Goal: Task Accomplishment & Management: Manage account settings

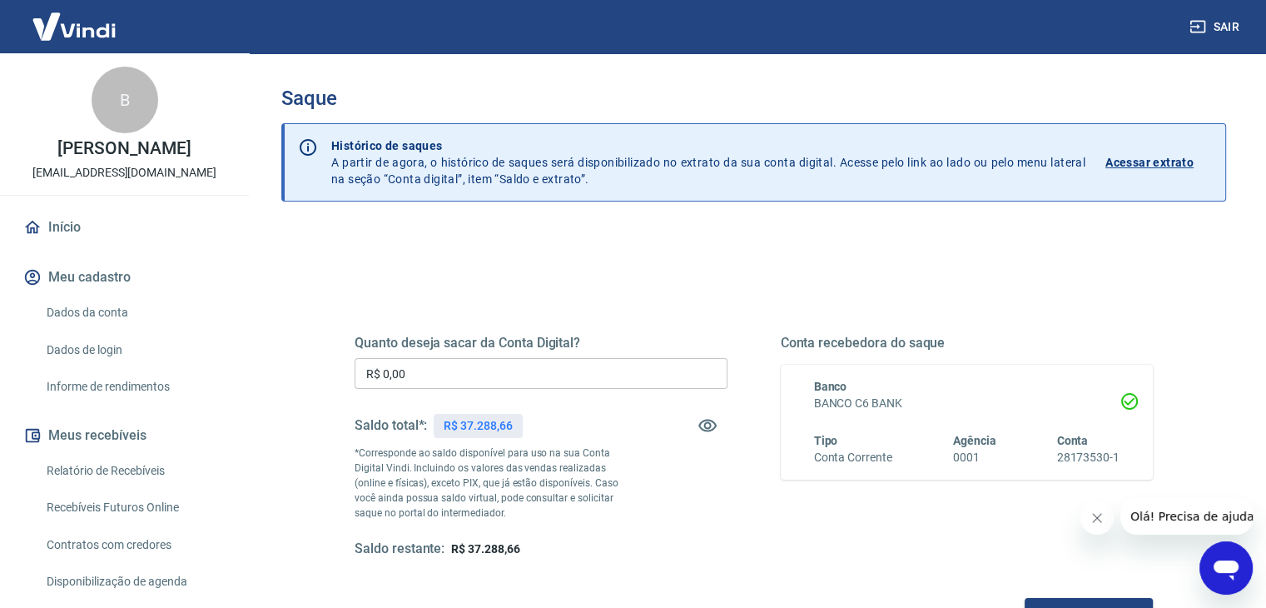
click at [566, 361] on input "R$ 0,00" at bounding box center [541, 373] width 373 height 31
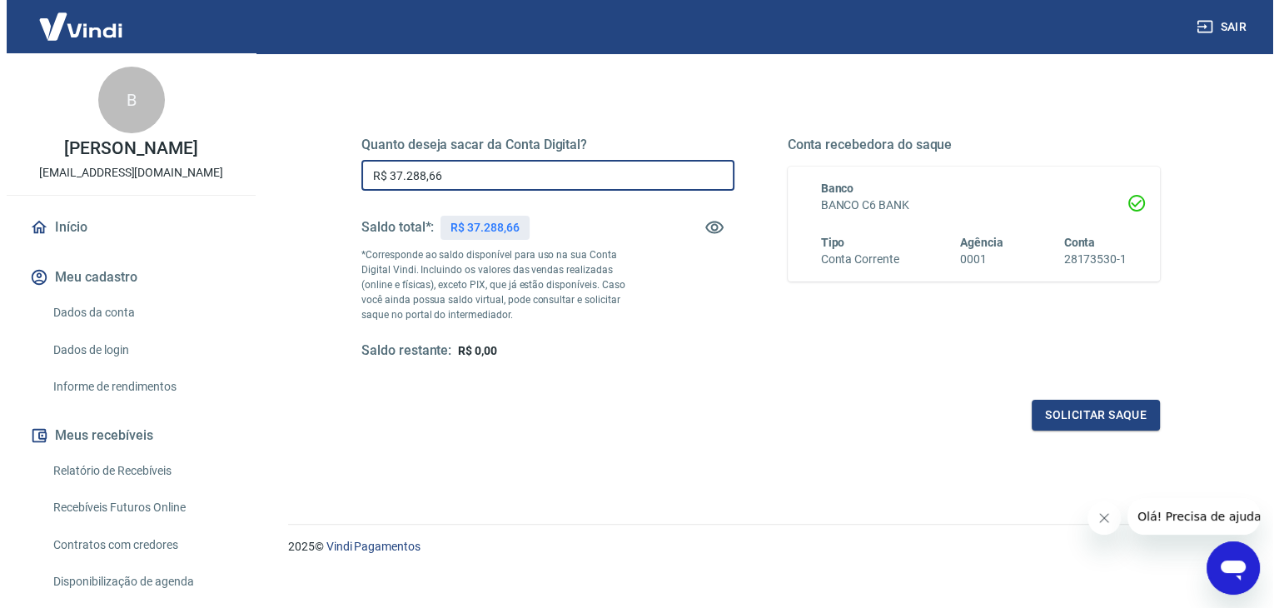
scroll to position [215, 0]
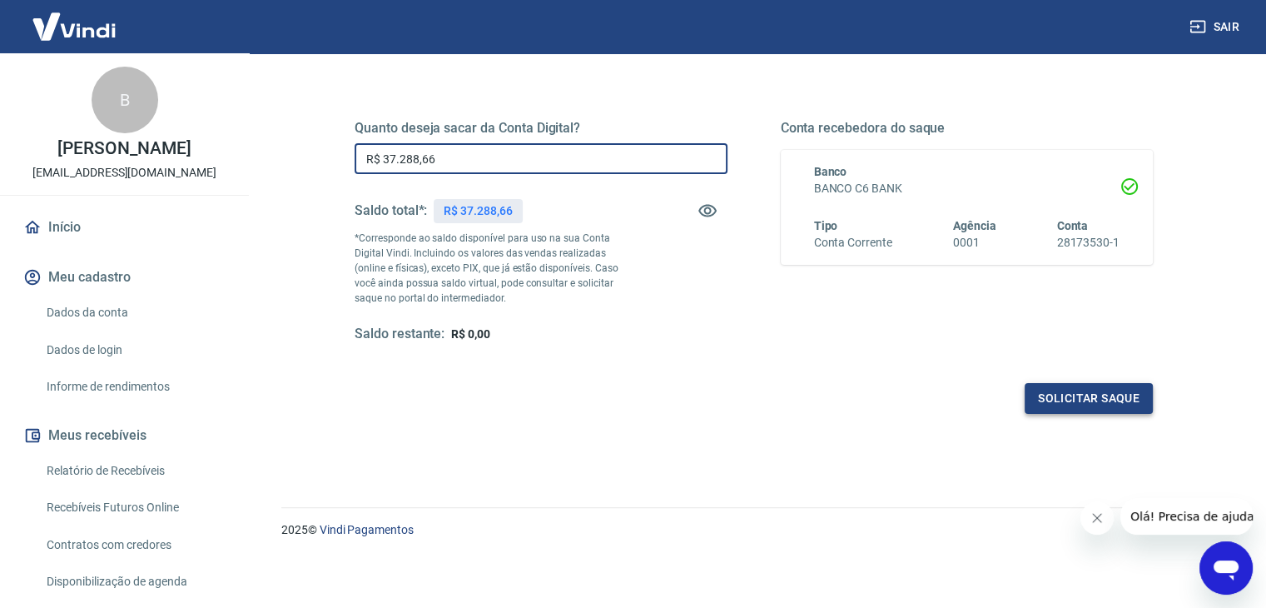
type input "R$ 37.288,66"
click at [1072, 397] on button "Solicitar saque" at bounding box center [1089, 398] width 128 height 31
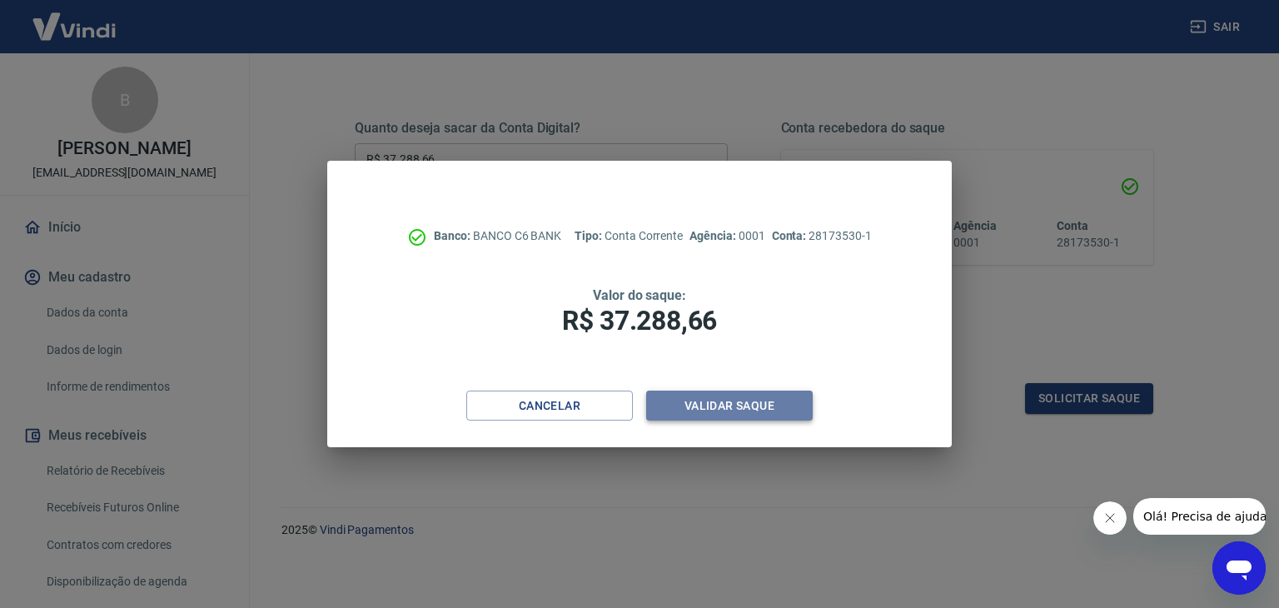
click at [781, 414] on button "Validar saque" at bounding box center [729, 406] width 167 height 31
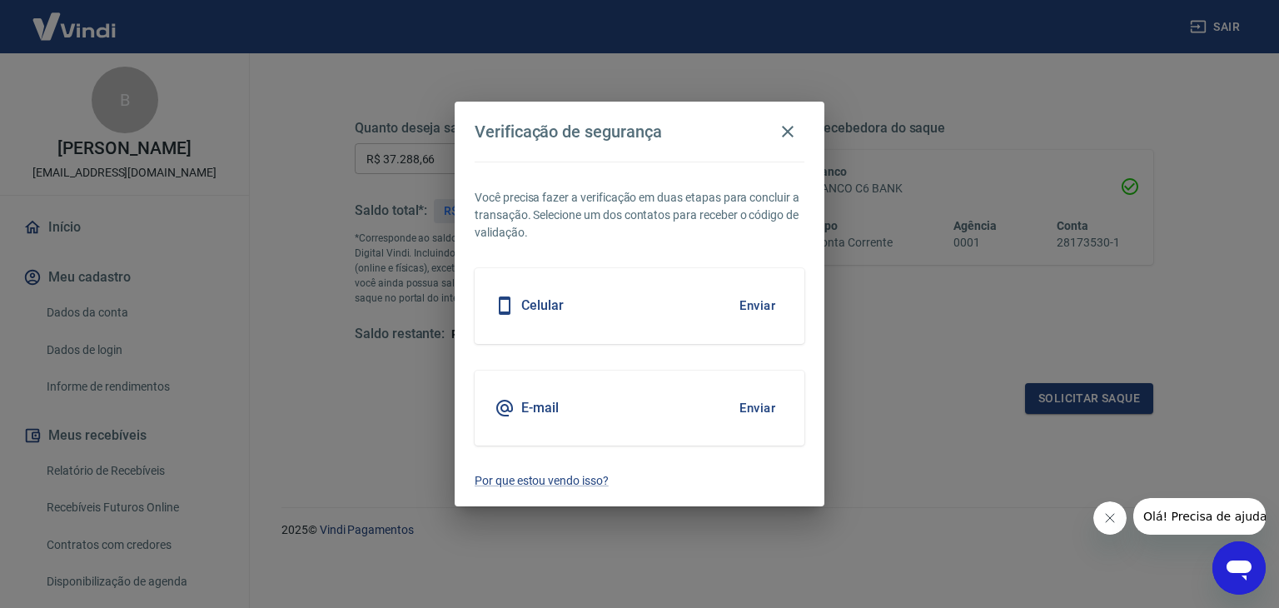
click at [755, 404] on button "Enviar" at bounding box center [757, 408] width 54 height 35
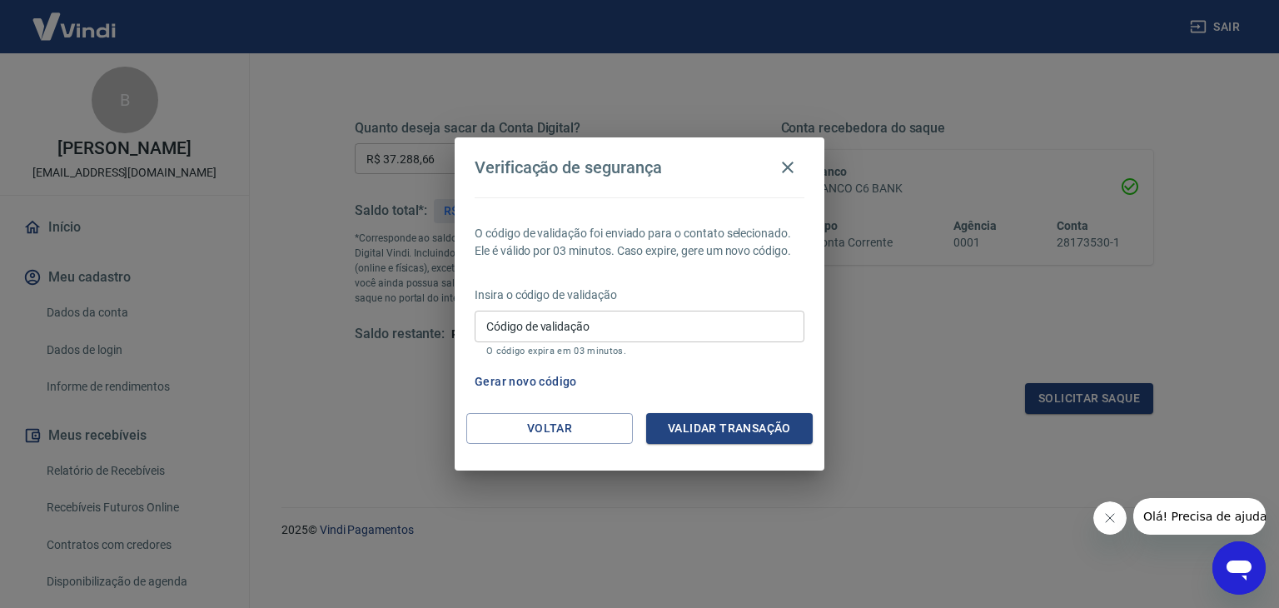
click at [649, 331] on input "Código de validação" at bounding box center [640, 326] width 330 height 31
paste input "410399"
type input "410399"
click at [716, 411] on div "O código de validação foi enviado para o contato selecionado. Ele é válido por …" at bounding box center [640, 305] width 370 height 216
click at [727, 427] on button "Validar transação" at bounding box center [729, 428] width 167 height 31
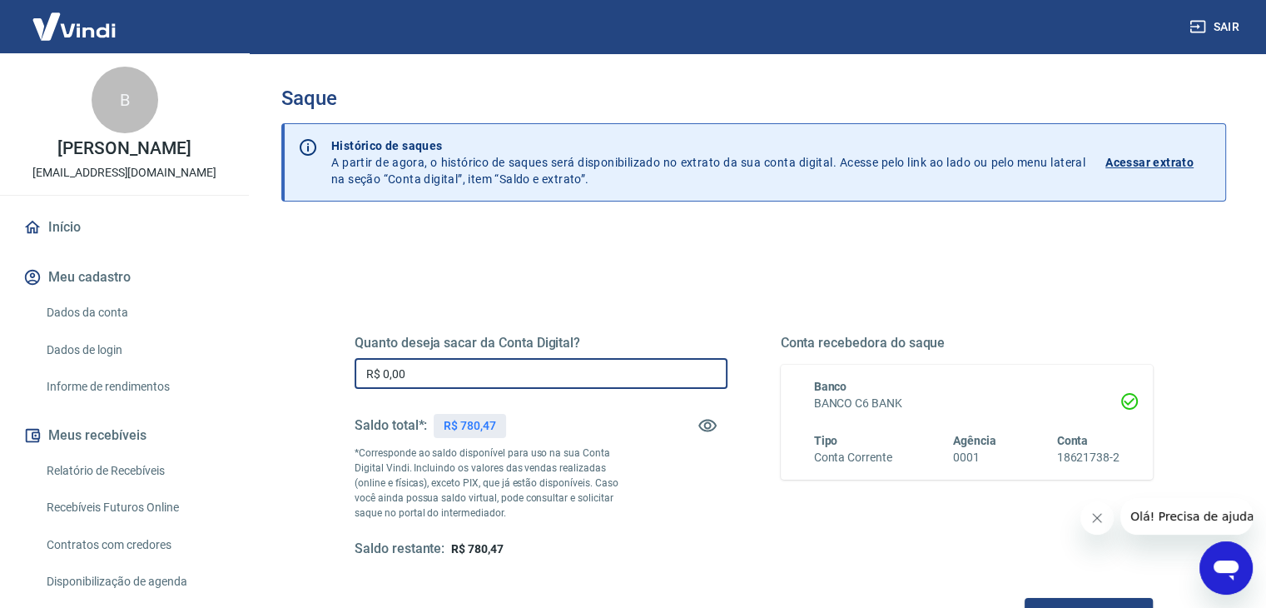
click at [610, 381] on input "R$ 0,00" at bounding box center [541, 373] width 373 height 31
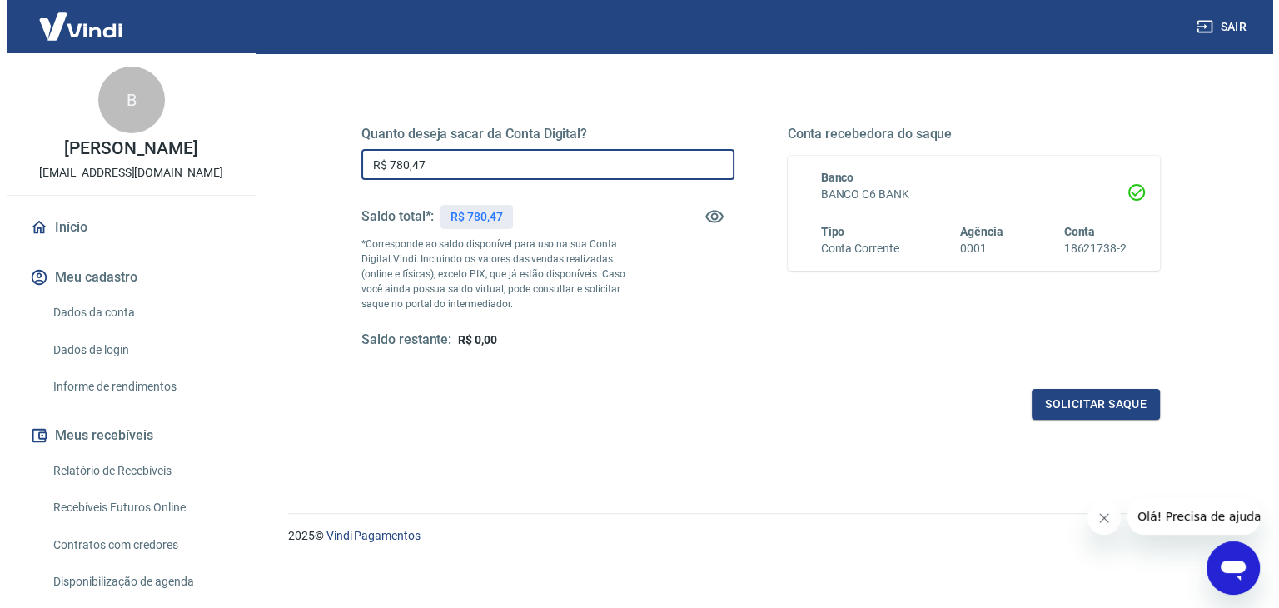
scroll to position [215, 0]
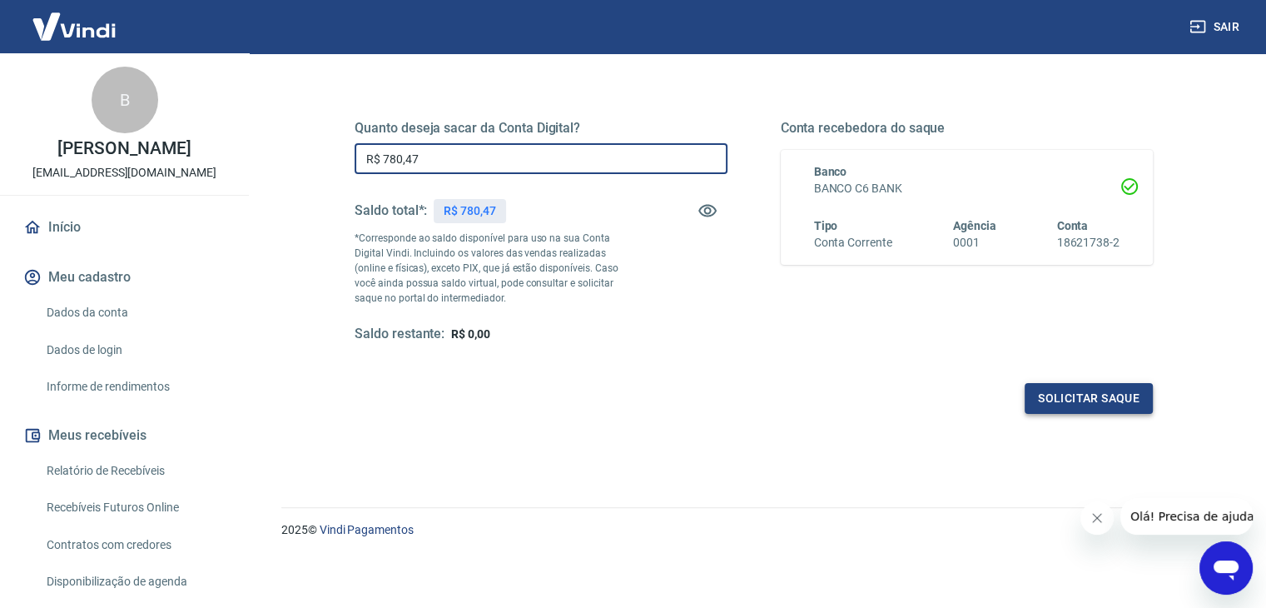
type input "R$ 780,47"
click at [1048, 392] on button "Solicitar saque" at bounding box center [1089, 398] width 128 height 31
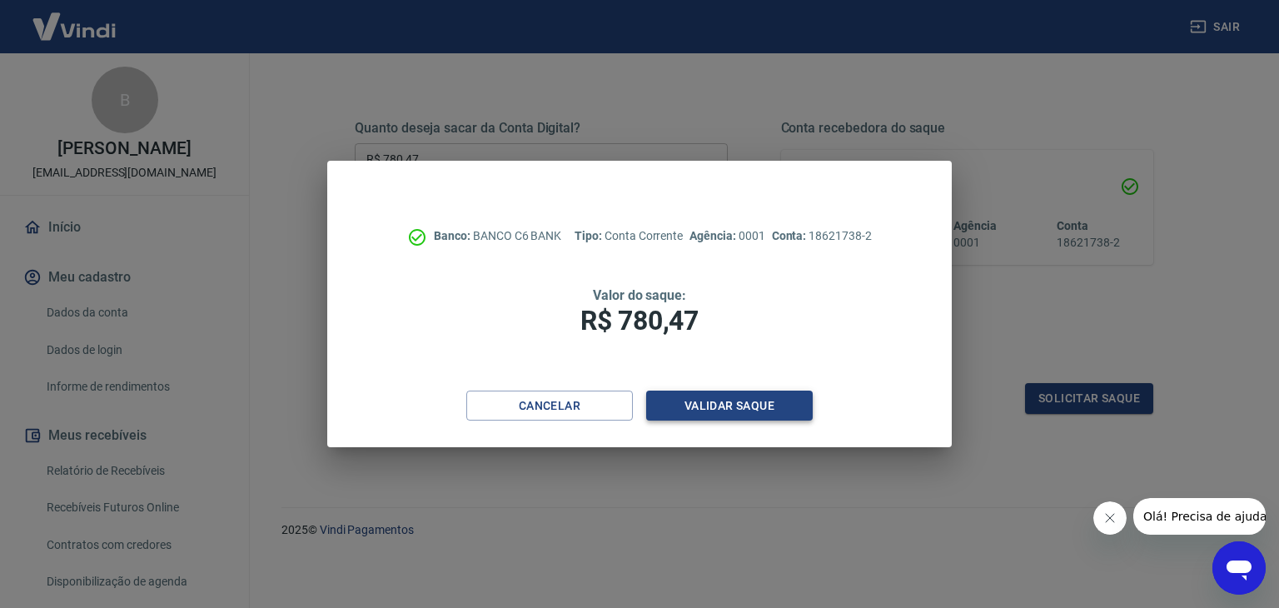
click at [734, 411] on button "Validar saque" at bounding box center [729, 406] width 167 height 31
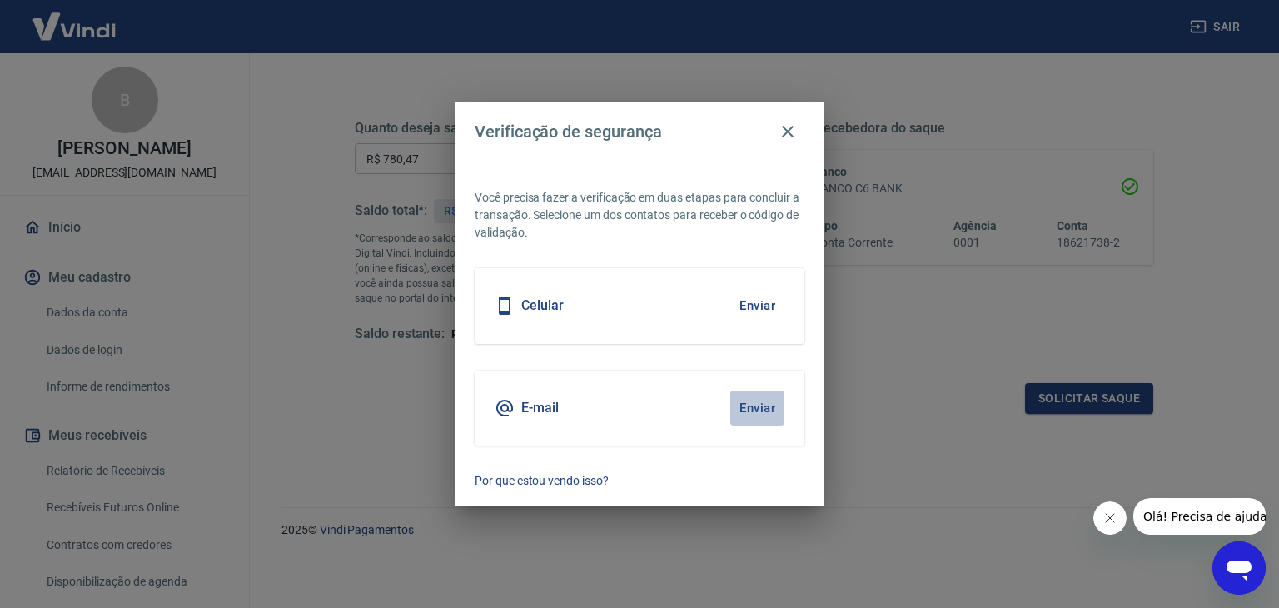
click at [748, 409] on button "Enviar" at bounding box center [757, 408] width 54 height 35
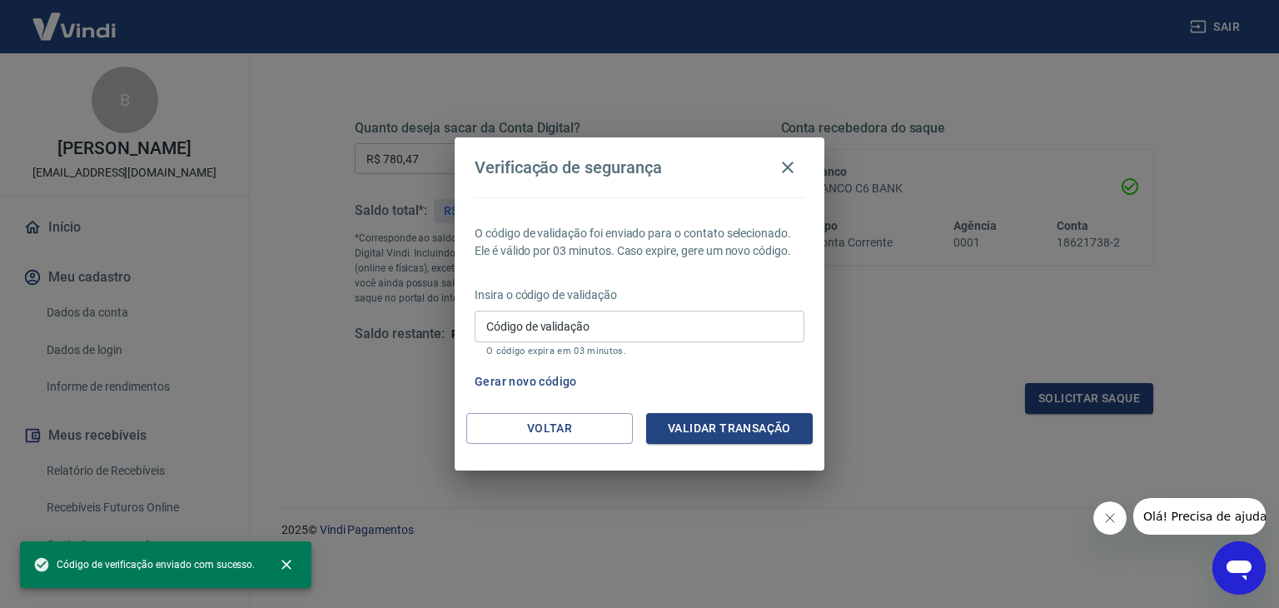
click at [597, 332] on input "Código de validação" at bounding box center [640, 326] width 330 height 31
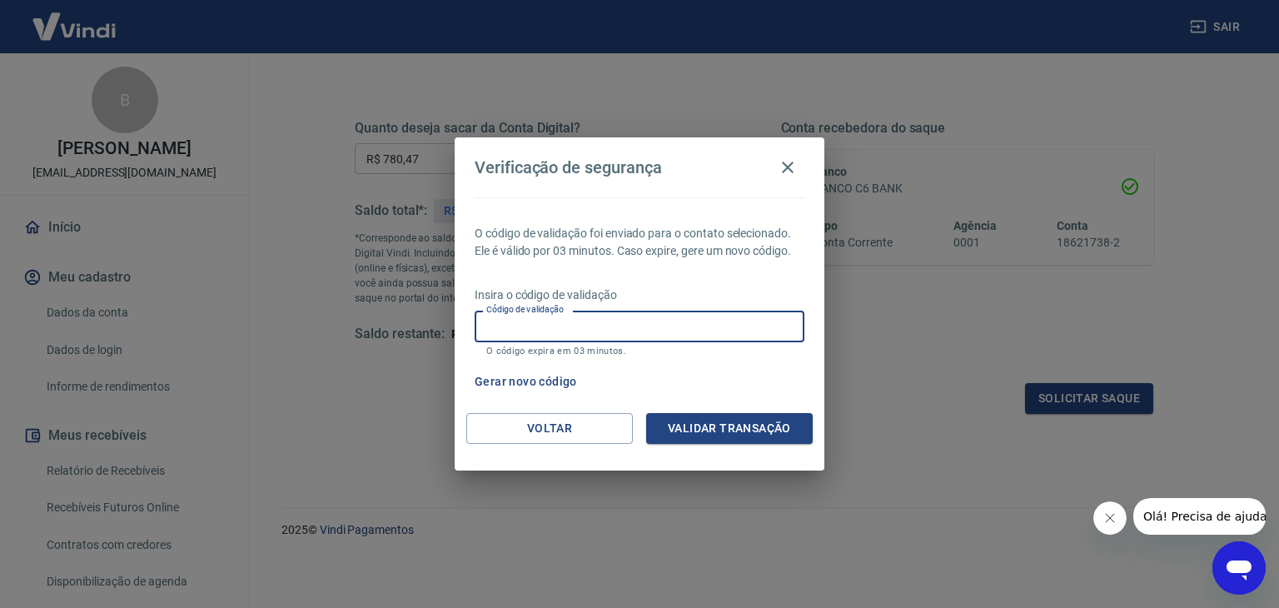
paste input "639273"
type input "639273"
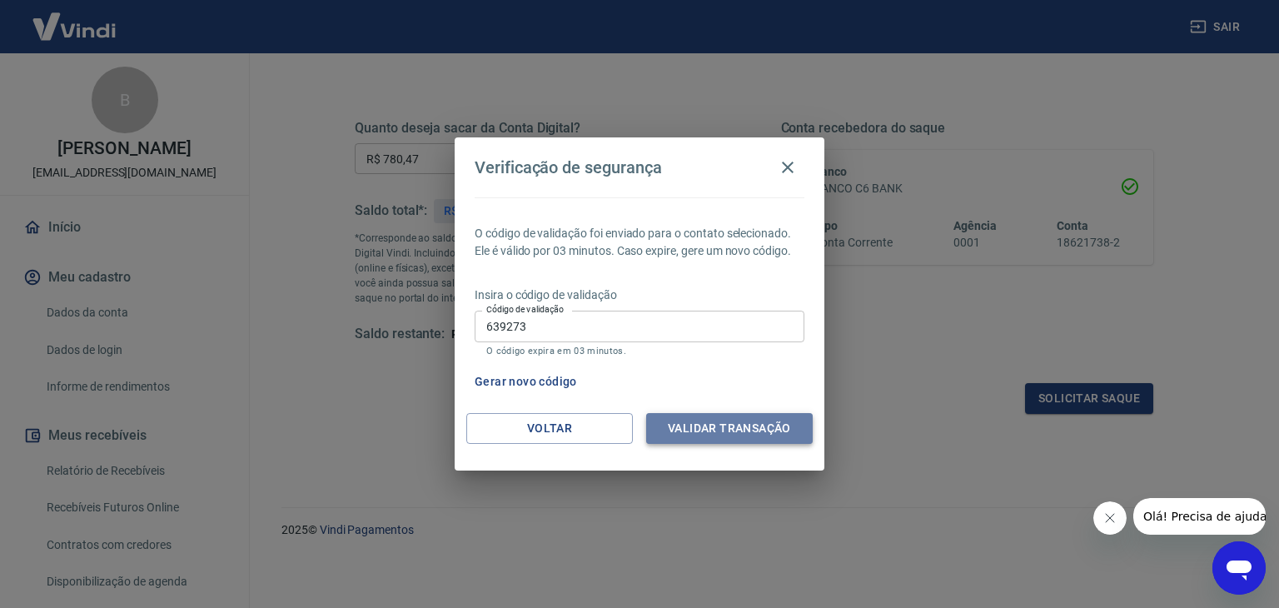
click at [719, 425] on button "Validar transação" at bounding box center [729, 428] width 167 height 31
